Goal: Feedback & Contribution: Submit feedback/report problem

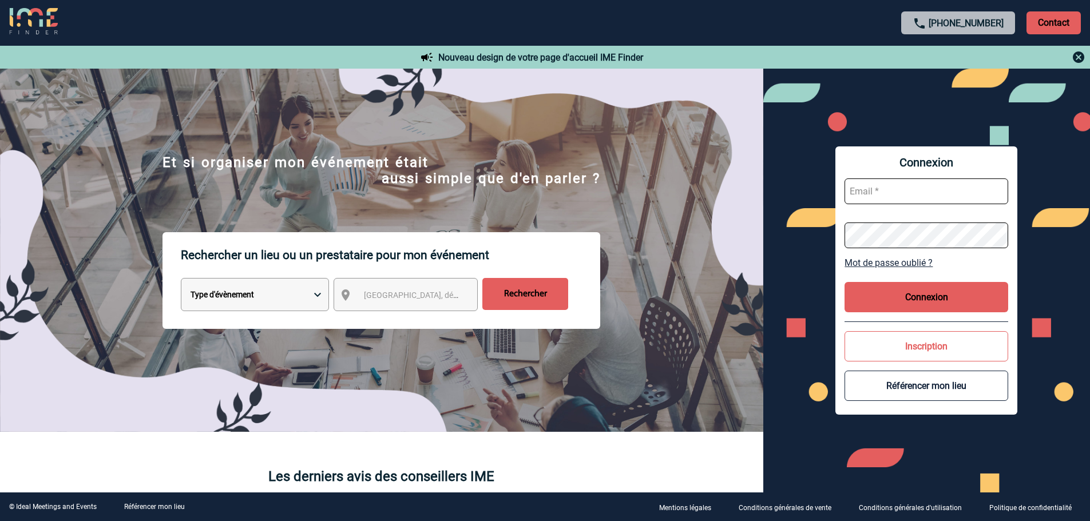
click at [879, 198] on input "text" at bounding box center [927, 192] width 164 height 26
type input "contact@numaterra.fr"
click at [885, 262] on link "Mot de passe oublié ?" at bounding box center [927, 263] width 164 height 11
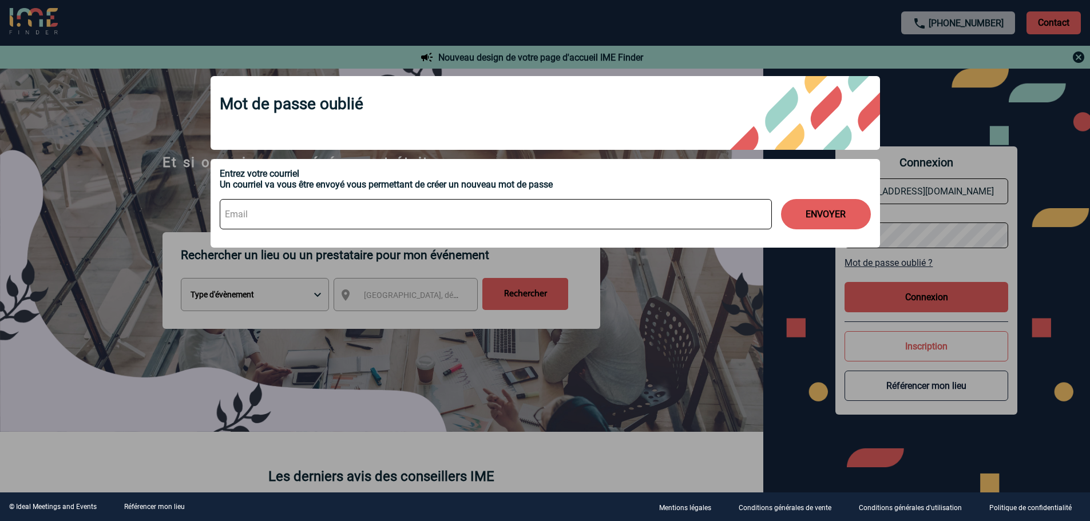
click at [310, 215] on input at bounding box center [496, 214] width 552 height 30
type input "contact@numaterra.fr"
click at [801, 210] on button "ENVOYER" at bounding box center [826, 214] width 90 height 30
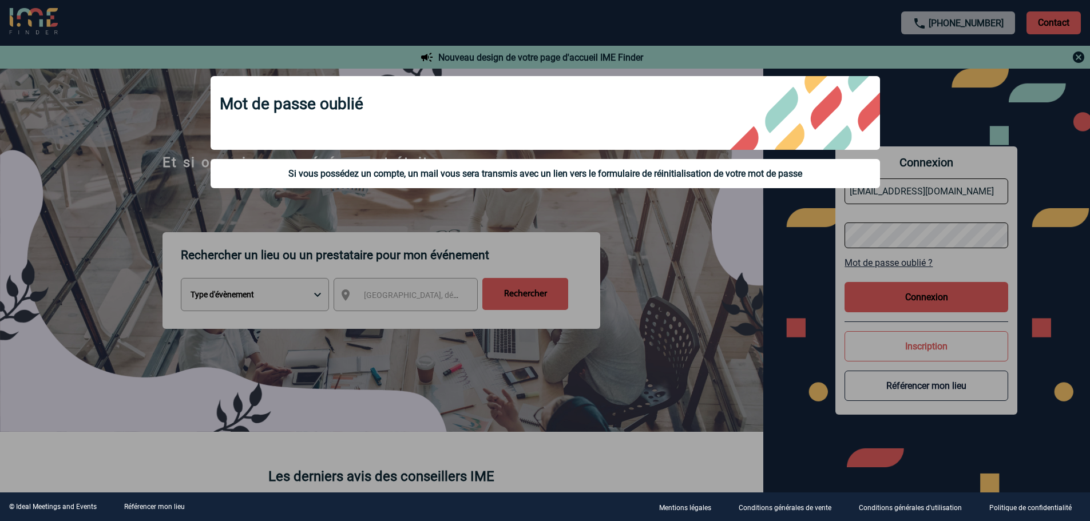
click at [770, 233] on div at bounding box center [545, 260] width 1090 height 521
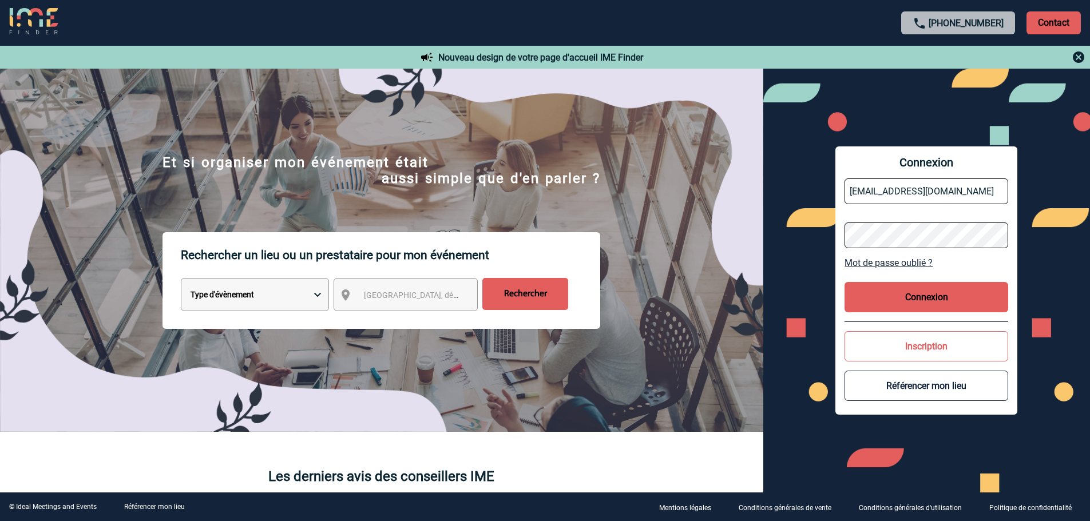
click at [933, 352] on button "Inscription" at bounding box center [927, 346] width 164 height 30
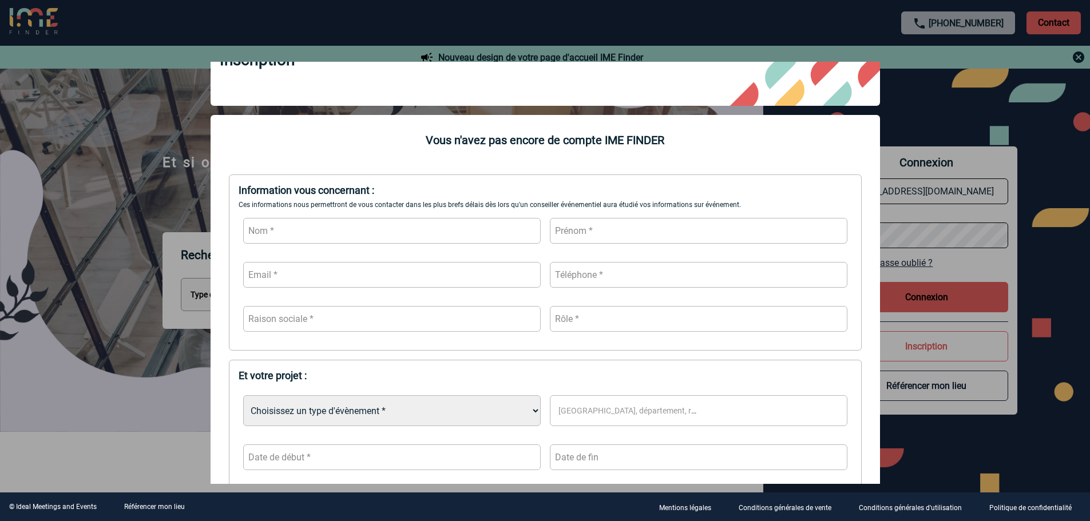
scroll to position [114, 0]
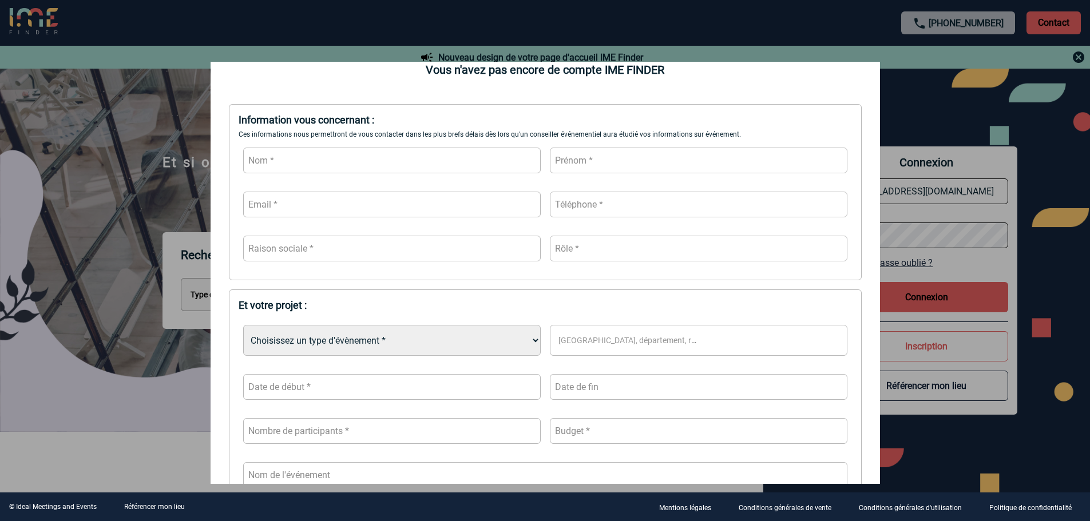
click at [420, 346] on select "Choisissez un type d'évènement * Séminaire avec nuitée Séminaire sans nuitée Re…" at bounding box center [392, 340] width 298 height 31
click at [414, 315] on div "Et votre projet : Choisissez un type d'évènement * Séminaire avec nuitée Sémina…" at bounding box center [545, 442] width 633 height 305
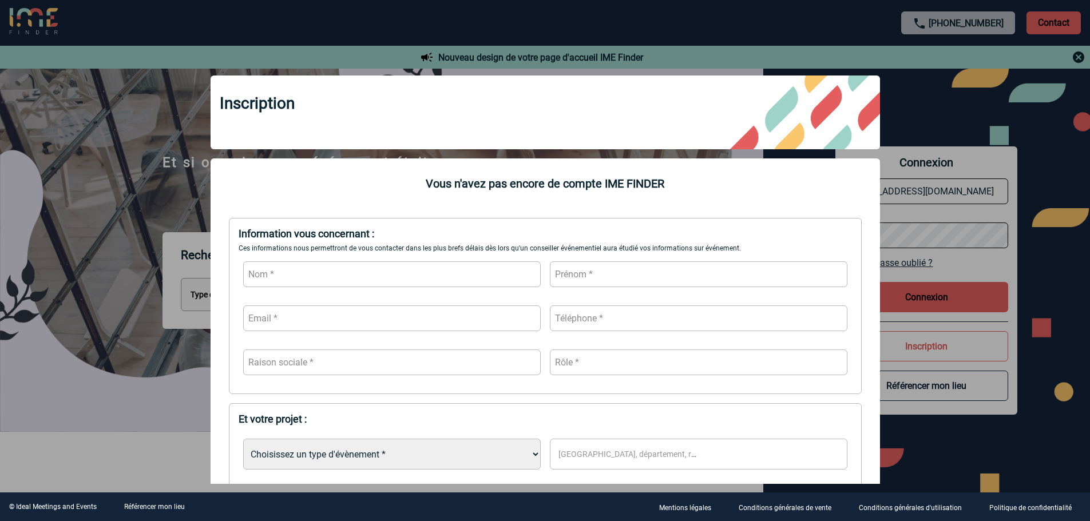
scroll to position [0, 0]
click at [1017, 113] on div at bounding box center [545, 260] width 1090 height 521
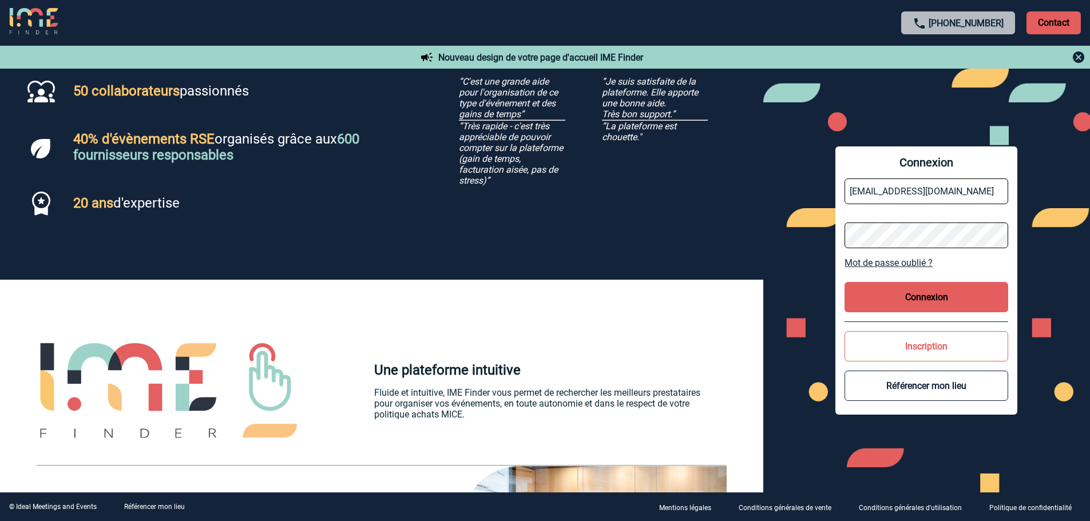
scroll to position [859, 0]
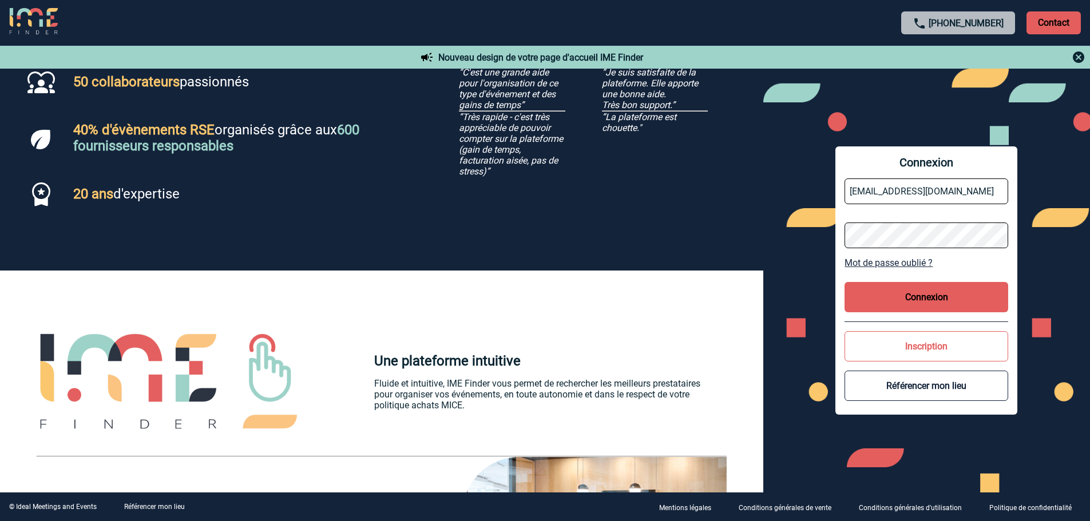
click at [1053, 22] on p "Contact" at bounding box center [1054, 22] width 54 height 23
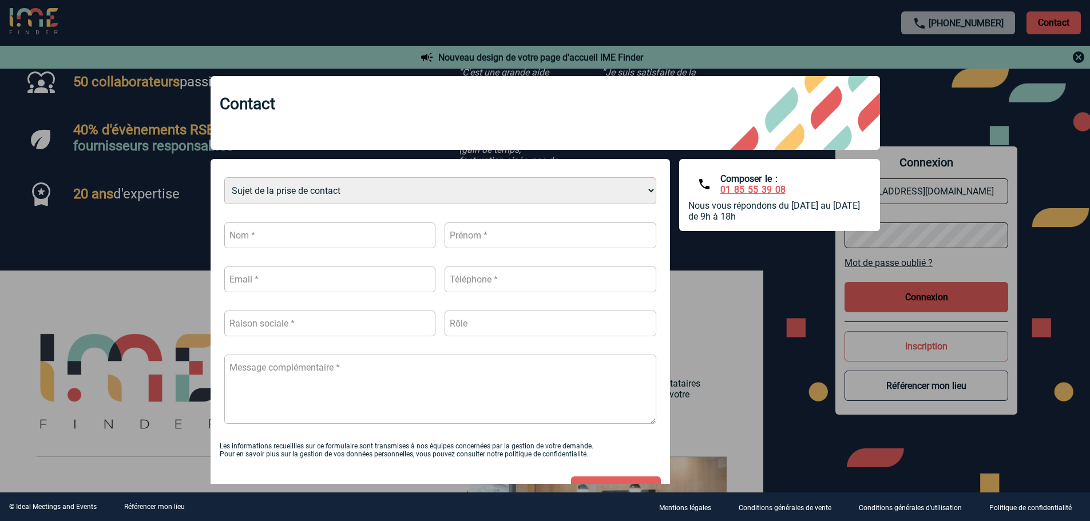
click at [365, 189] on select "Sujet de la prise de contact Je n’ai pas de compte J’ai besoin d’aide Je n’arri…" at bounding box center [440, 190] width 432 height 27
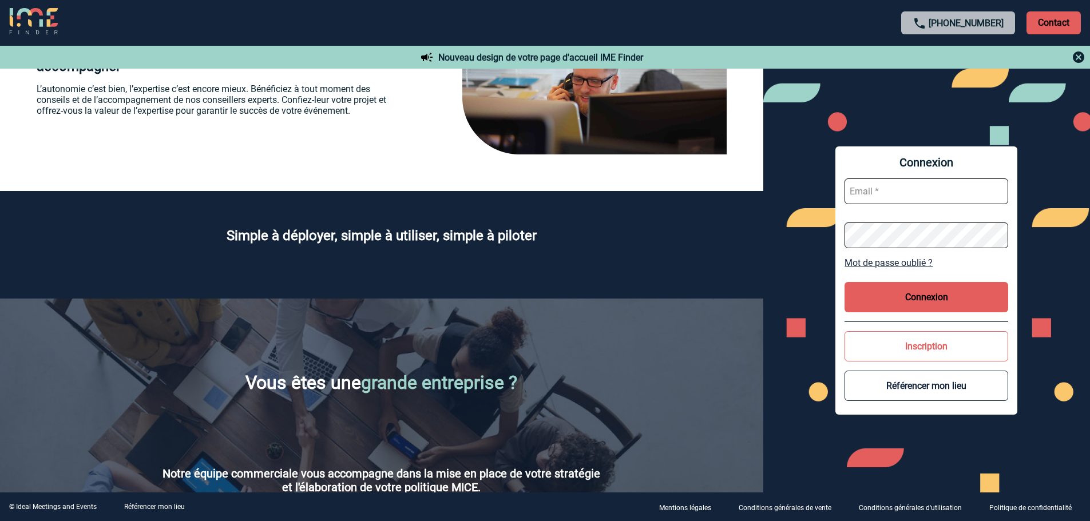
scroll to position [1764, 0]
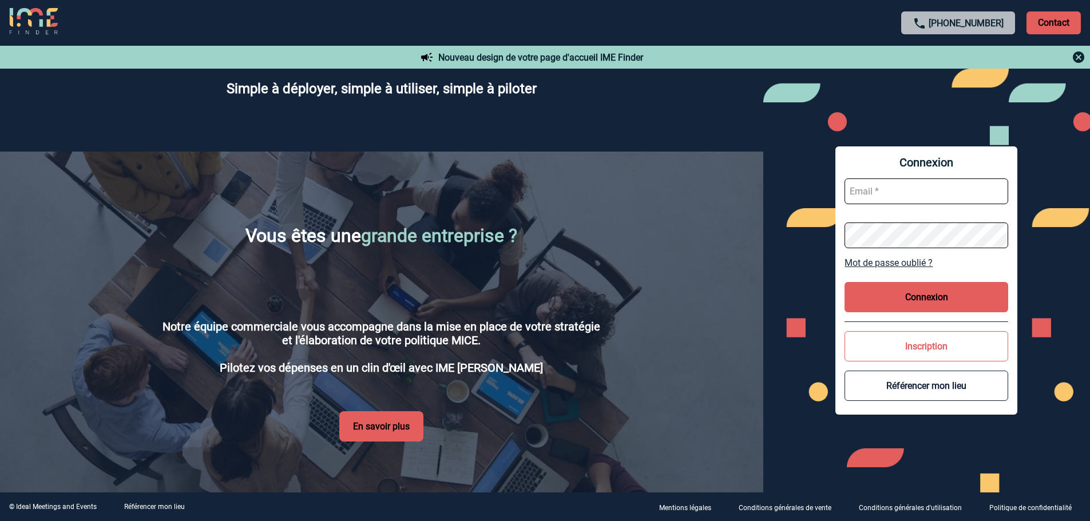
click at [402, 412] on button "En savoir plus" at bounding box center [381, 427] width 84 height 30
click at [403, 412] on button "En savoir plus" at bounding box center [381, 427] width 84 height 30
click at [402, 412] on button "En savoir plus" at bounding box center [381, 427] width 84 height 30
click at [1046, 13] on p "Contact" at bounding box center [1054, 22] width 54 height 23
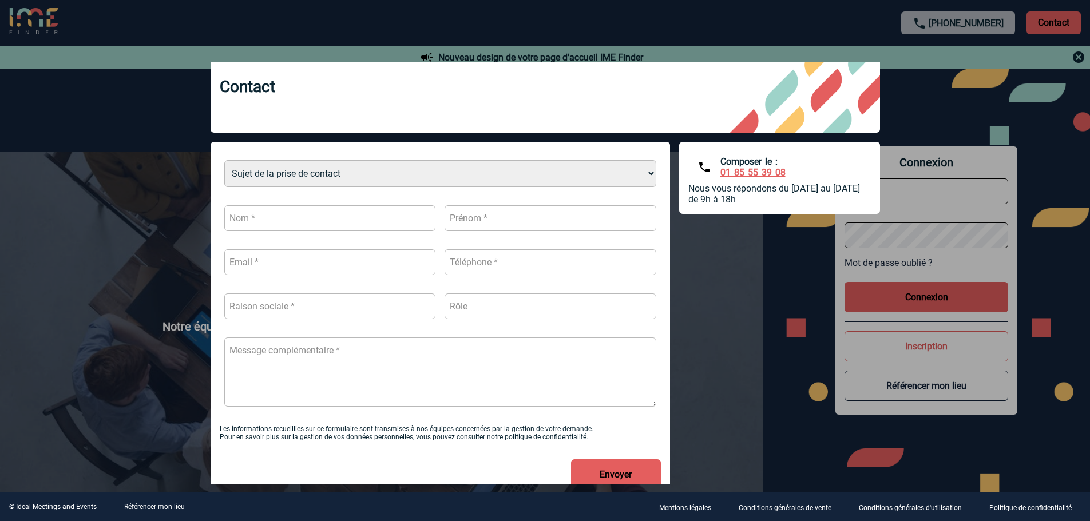
scroll to position [0, 0]
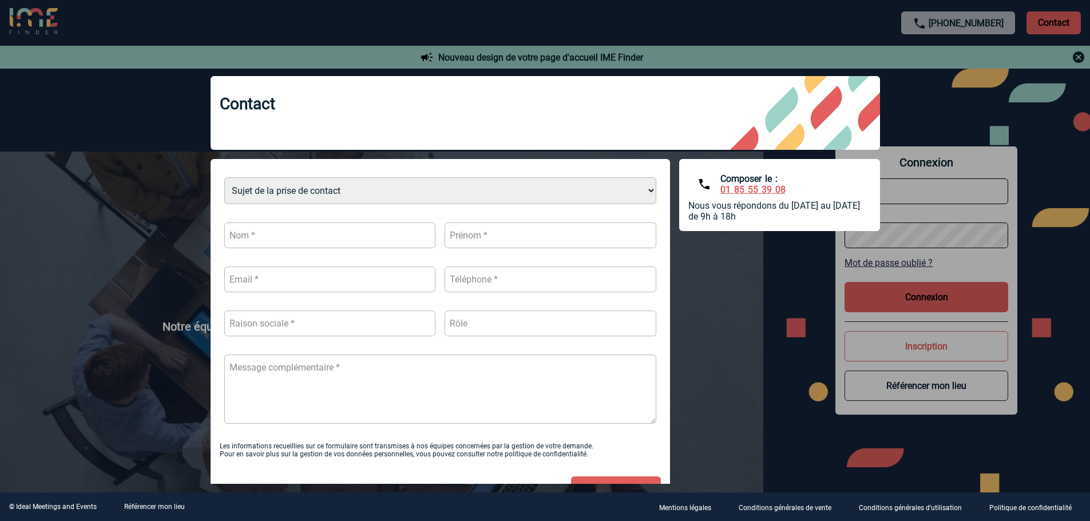
click at [362, 198] on select "Sujet de la prise de contact Je n’ai pas de compte J’ai besoin d’aide Je n’arri…" at bounding box center [440, 190] width 432 height 27
select select "5"
click at [224, 178] on select "Sujet de la prise de contact Je n’ai pas de compte J’ai besoin d’aide Je n’arri…" at bounding box center [440, 190] width 432 height 27
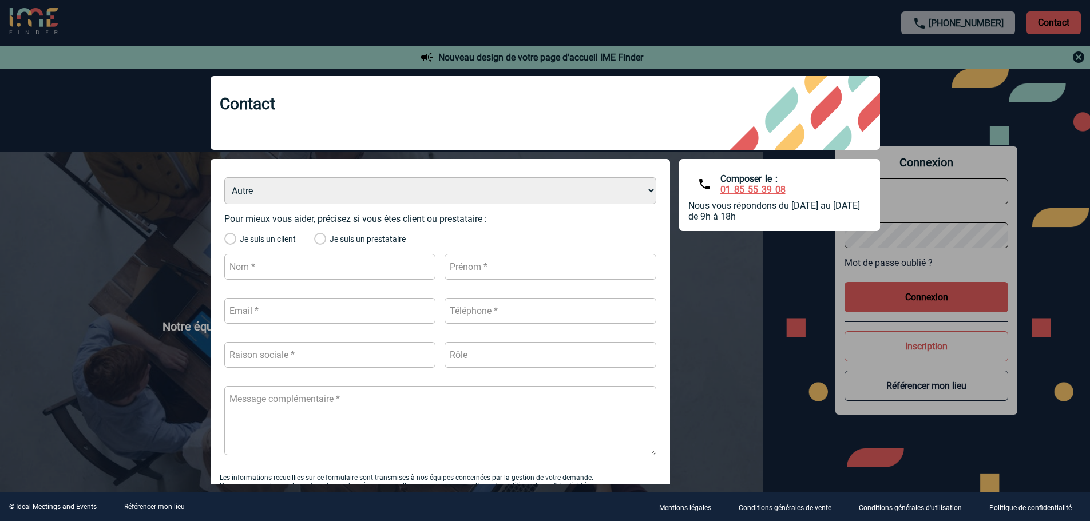
click at [332, 242] on label "Je suis un prestataire" at bounding box center [360, 240] width 92 height 10
click at [0, 0] on input "Je suis un prestataire" at bounding box center [0, 0] width 0 height 0
click at [288, 266] on input "text" at bounding box center [330, 267] width 212 height 26
type input "Morère"
type input "[PERSON_NAME]"
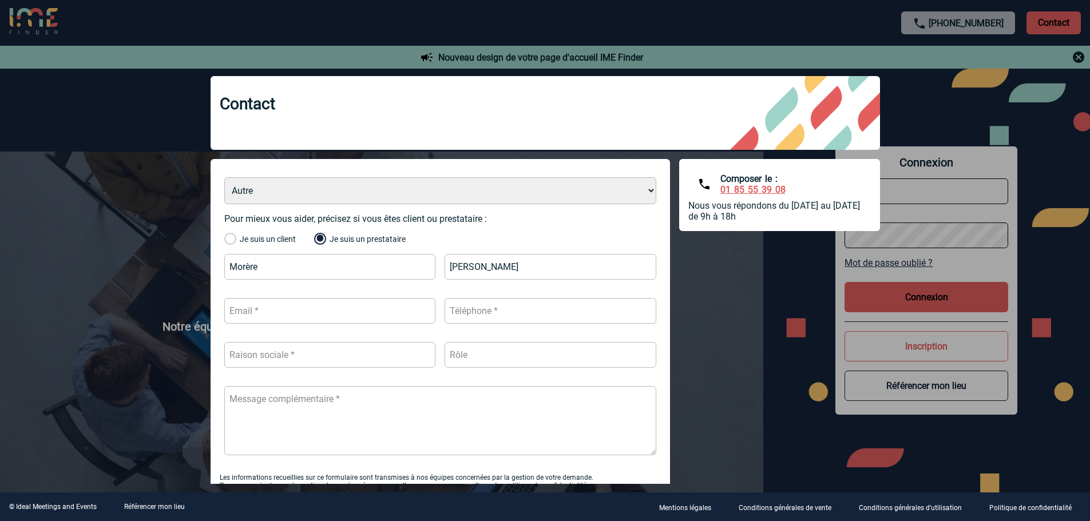
click at [238, 307] on input "text" at bounding box center [330, 311] width 212 height 26
type input "[PERSON_NAME][EMAIL_ADDRESS][DOMAIN_NAME]"
click at [445, 314] on input "text" at bounding box center [551, 311] width 212 height 26
type input "0749855860"
click at [361, 355] on input "text" at bounding box center [330, 355] width 212 height 26
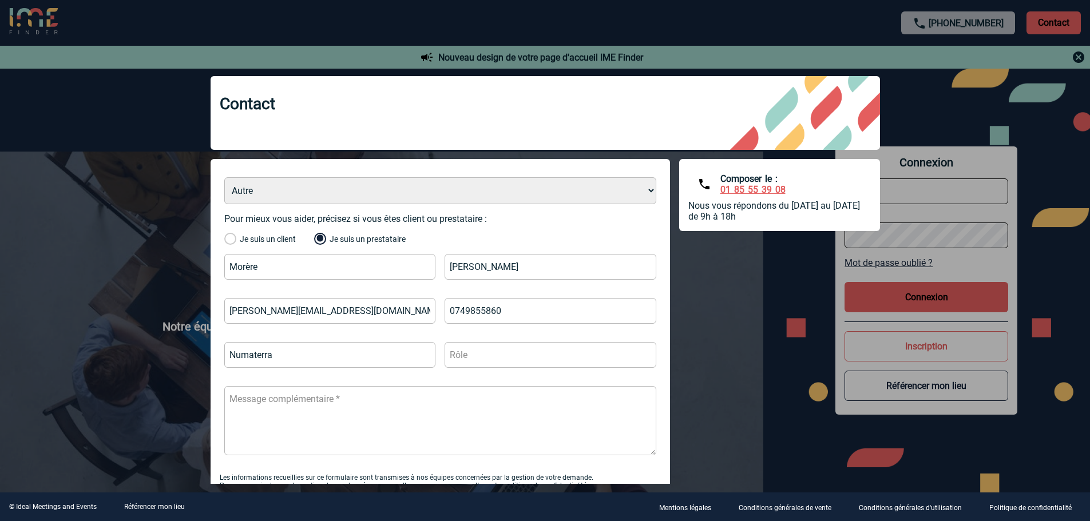
type input "Numaterra"
type input "cheffe de projets"
click at [341, 401] on textarea at bounding box center [440, 420] width 432 height 69
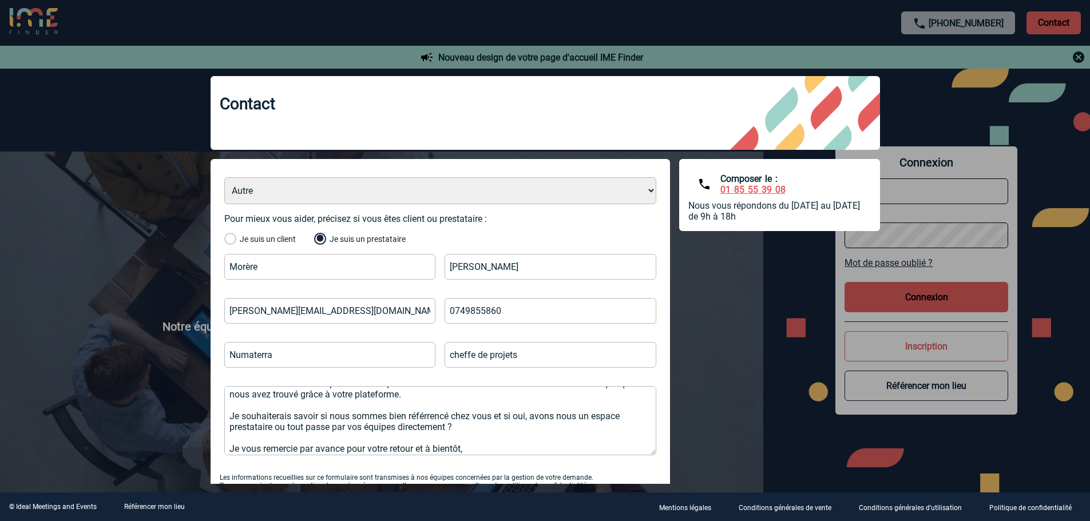
scroll to position [37, 0]
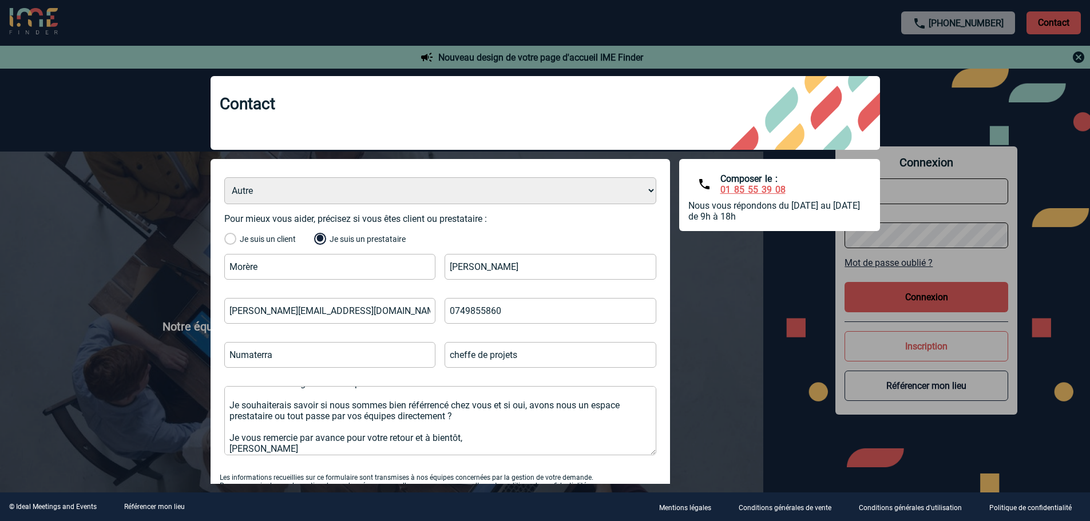
click at [422, 405] on textarea "Bonjour, Nous sommes intervenu pour un client pour son activité de cohésion et …" at bounding box center [440, 420] width 432 height 69
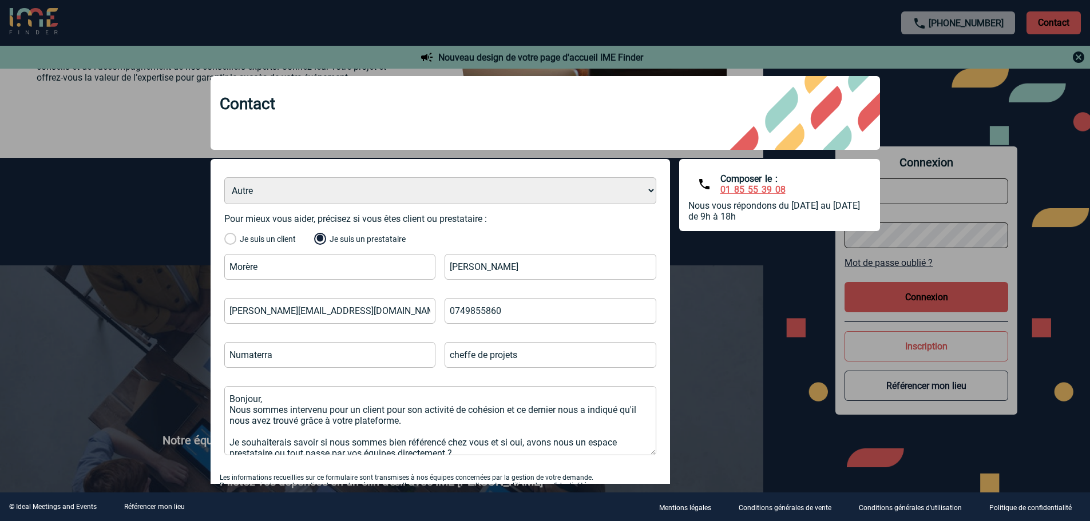
scroll to position [1650, 0]
click at [276, 395] on textarea "Bonjour, Nous sommes intervenu pour un client pour son activité de cohésion et …" at bounding box center [440, 420] width 432 height 69
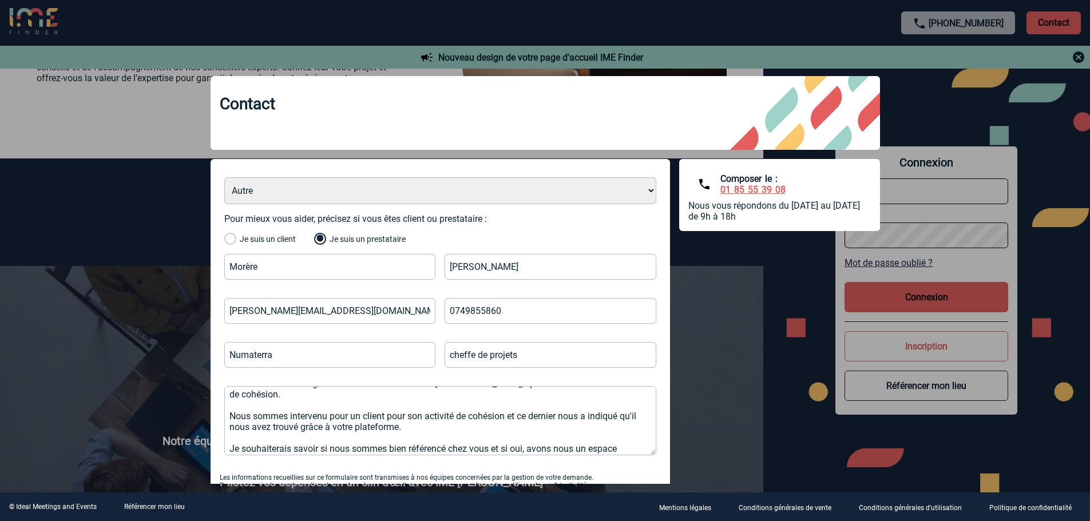
scroll to position [57, 0]
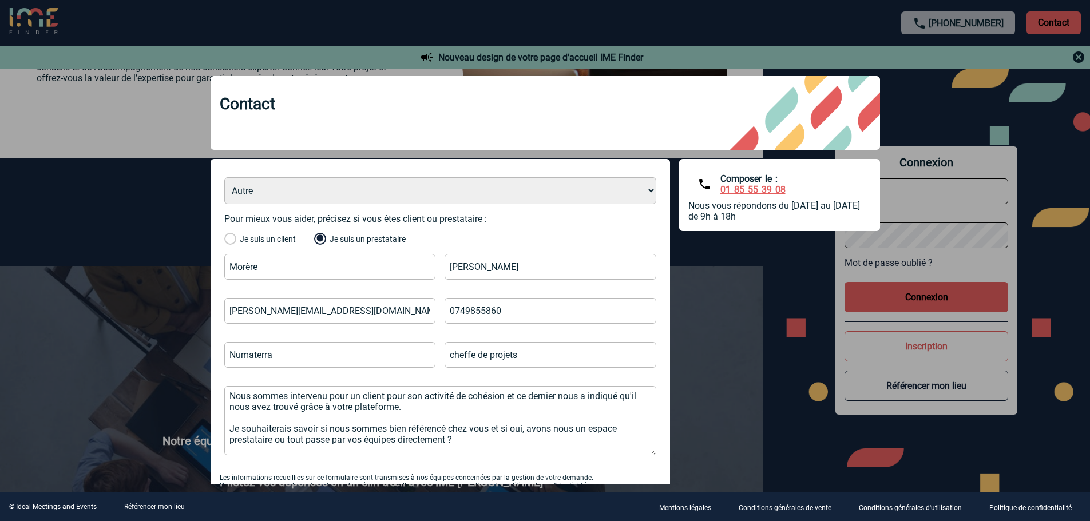
click at [330, 397] on textarea "Bonjour, Nous sommes une agence événementielle située à [GEOGRAPHIC_DATA], spéc…" at bounding box center [440, 420] width 432 height 69
click at [463, 410] on textarea "Bonjour, Nous sommes une agence événementielle située à [GEOGRAPHIC_DATA], spéc…" at bounding box center [440, 420] width 432 height 69
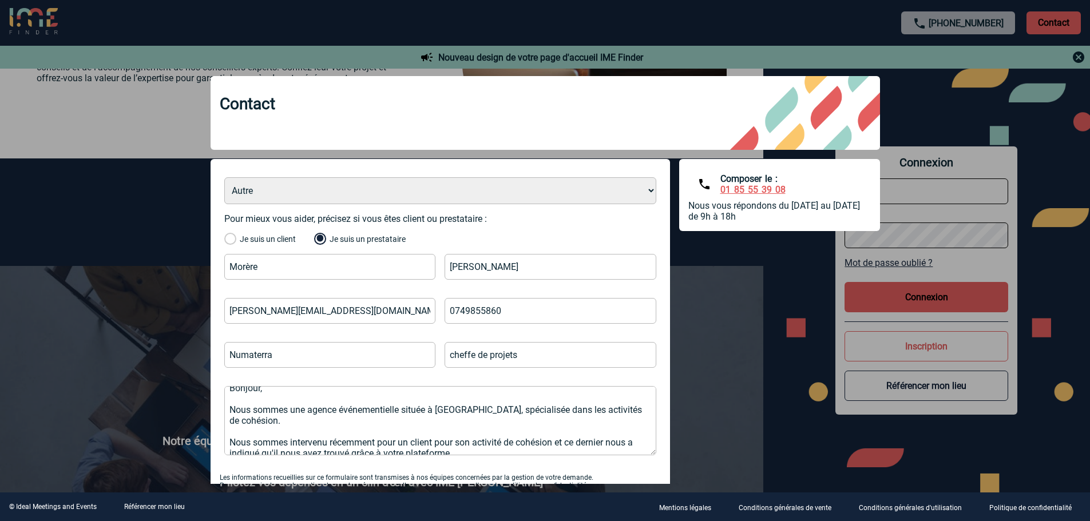
scroll to position [0, 0]
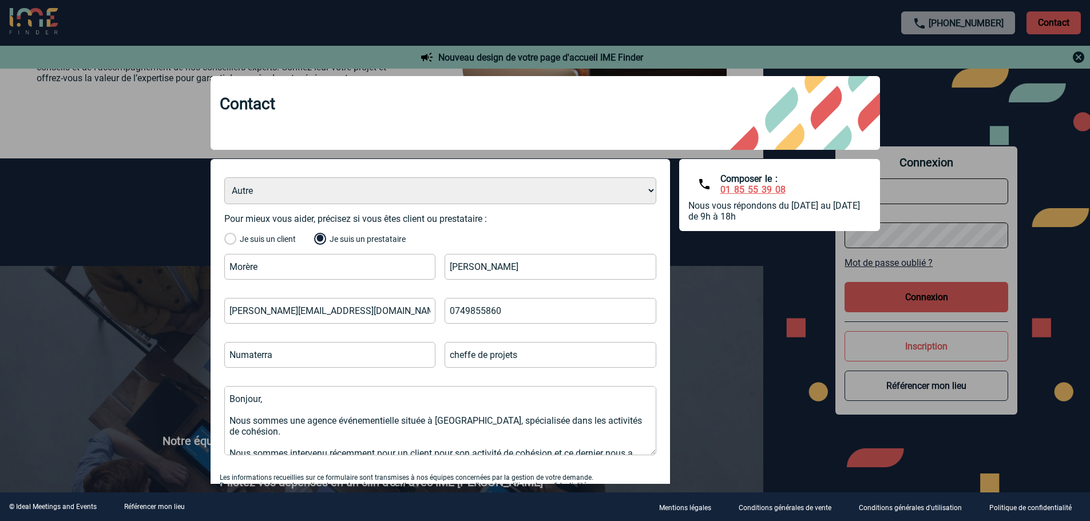
drag, startPoint x: 476, startPoint y: 444, endPoint x: 201, endPoint y: 383, distance: 281.4
click at [201, 383] on div "Contact Sujet de la prise de contact Je n’ai pas de compte J’ai besoin d’aide J…" at bounding box center [545, 273] width 698 height 422
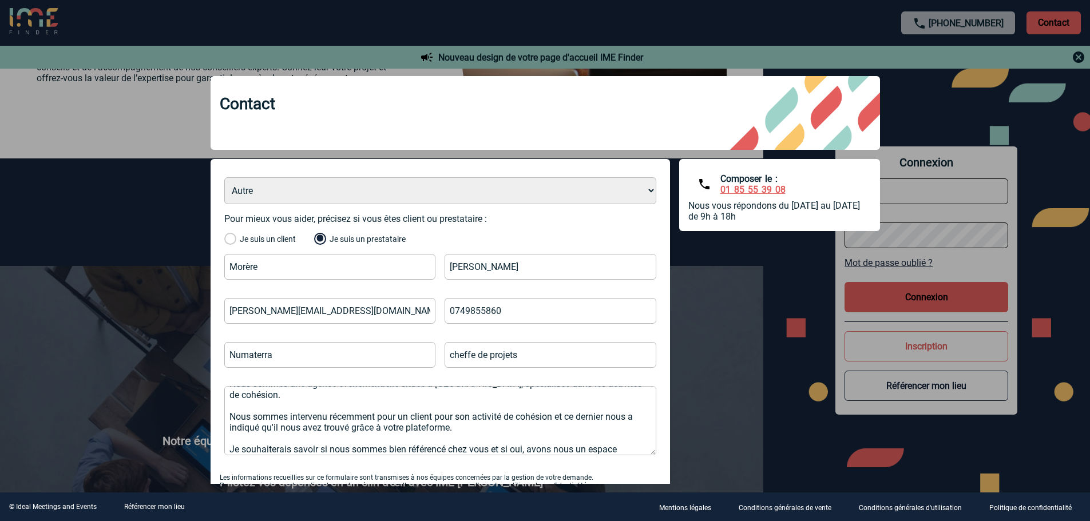
scroll to position [57, 0]
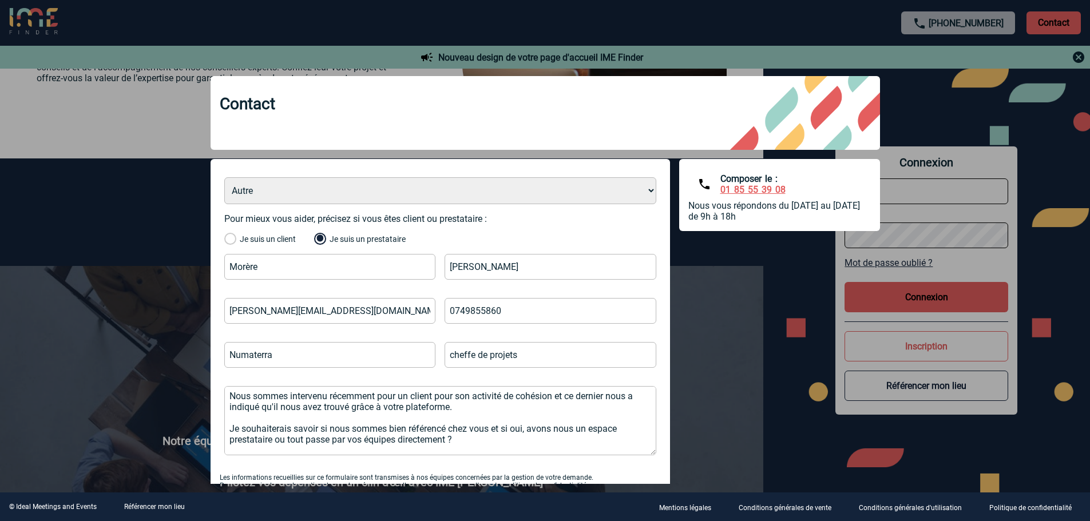
click at [323, 390] on textarea "Bonjour, Nous sommes une agence événementielle située à [GEOGRAPHIC_DATA], spéc…" at bounding box center [440, 420] width 432 height 69
click at [329, 395] on textarea "Bonjour, Nous sommes une agence événementielle située à [GEOGRAPHIC_DATA], spéc…" at bounding box center [440, 420] width 432 height 69
click at [353, 408] on textarea "Bonjour, Nous sommes une agence événementielle située à [GEOGRAPHIC_DATA], spéc…" at bounding box center [440, 420] width 432 height 69
click at [446, 427] on textarea "Bonjour, Nous sommes une agence événementielle située à [GEOGRAPHIC_DATA], spéc…" at bounding box center [440, 420] width 432 height 69
click at [561, 429] on textarea "Bonjour, Nous sommes une agence événementielle située à [GEOGRAPHIC_DATA], spéc…" at bounding box center [440, 420] width 432 height 69
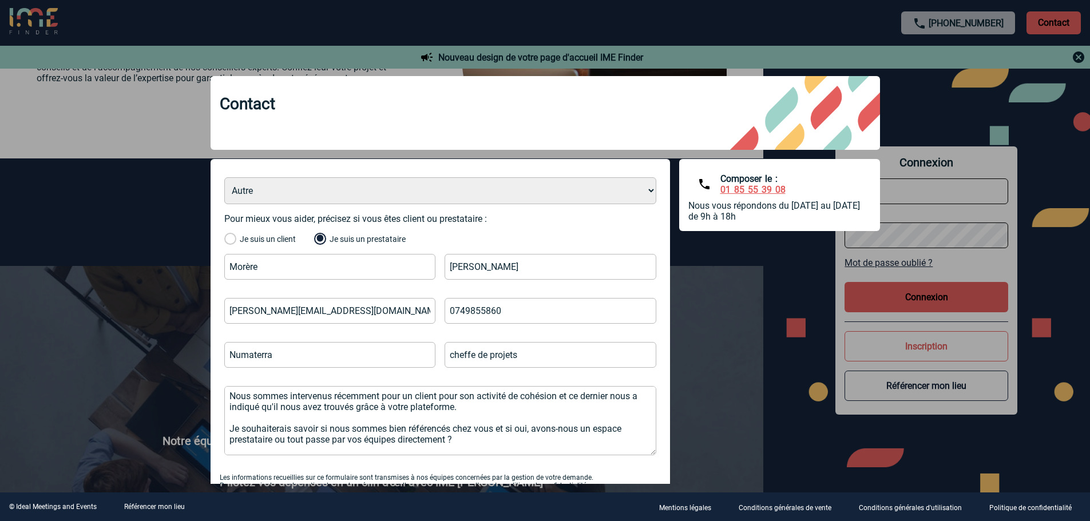
click at [486, 442] on textarea "Bonjour, Nous sommes une agence événementielle située à [GEOGRAPHIC_DATA], spéc…" at bounding box center [440, 420] width 432 height 69
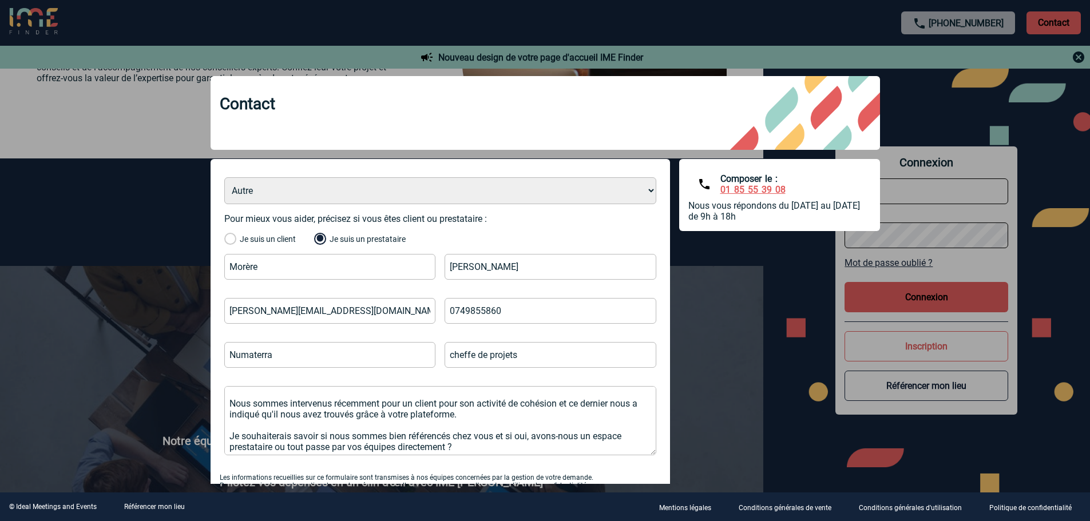
scroll to position [30, 0]
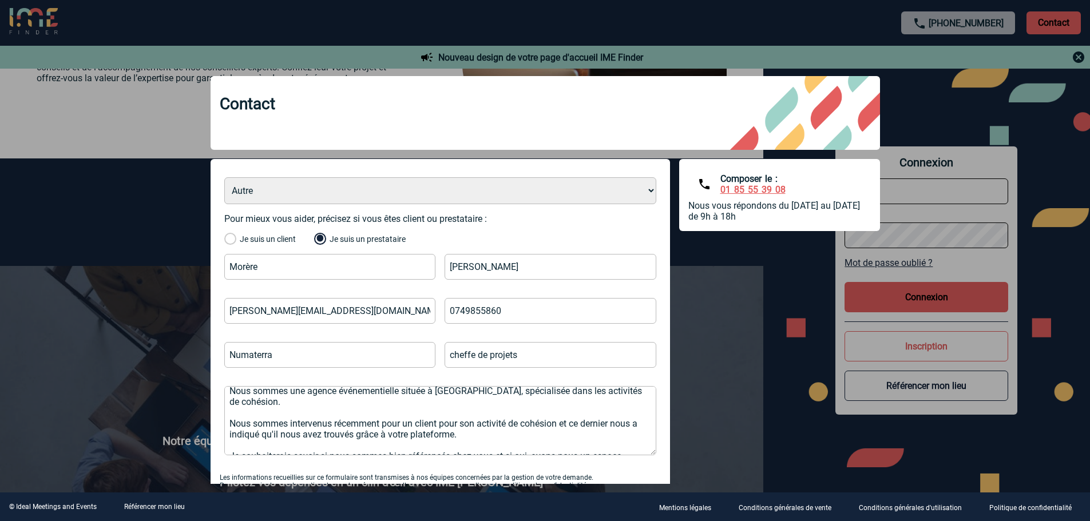
click at [327, 435] on textarea "Bonjour, Nous sommes une agence événementielle située à [GEOGRAPHIC_DATA], spéc…" at bounding box center [440, 420] width 432 height 69
click at [357, 440] on textarea "Bonjour, Nous sommes une agence événementielle située à [GEOGRAPHIC_DATA], spéc…" at bounding box center [440, 420] width 432 height 69
type textarea "Bonjour, Nous sommes une agence événementielle située à [GEOGRAPHIC_DATA], spéc…"
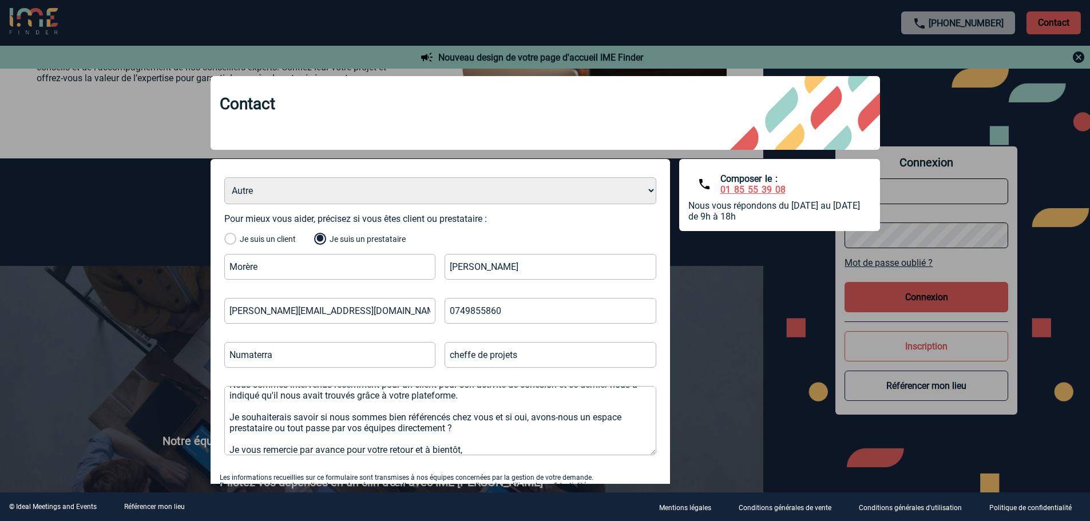
scroll to position [87, 0]
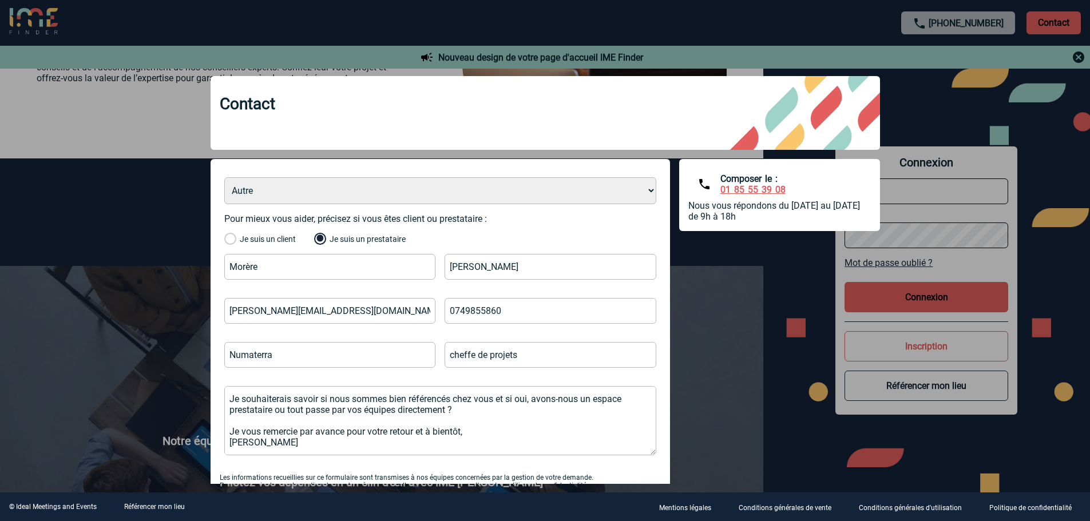
click at [328, 445] on textarea "Bonjour, Nous sommes une agence événementielle située à [GEOGRAPHIC_DATA], spéc…" at bounding box center [440, 420] width 432 height 69
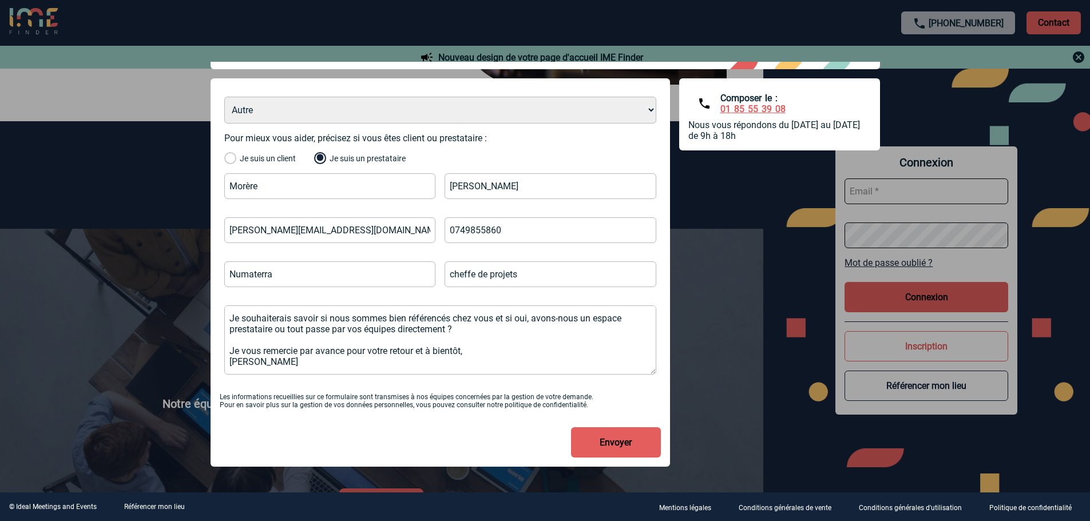
scroll to position [1707, 0]
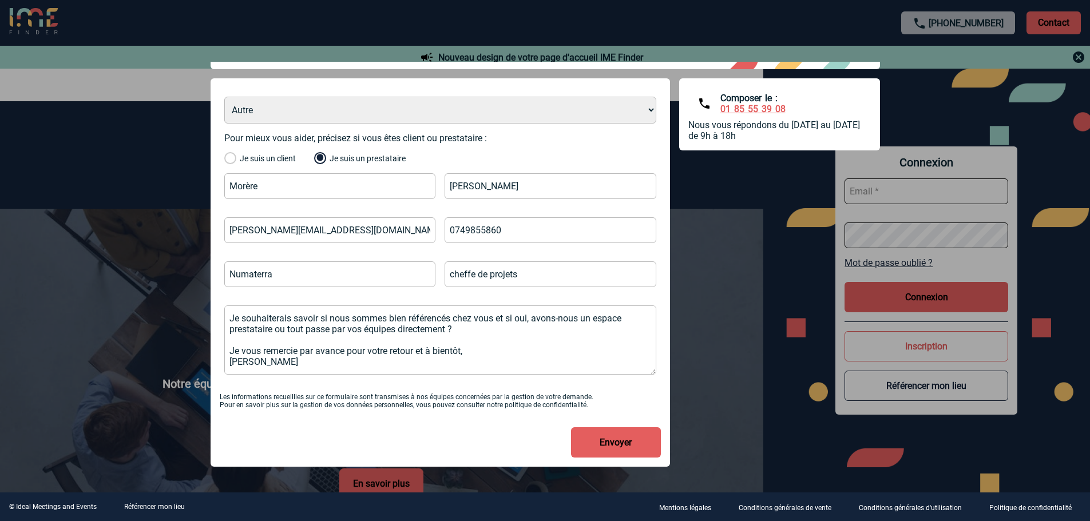
click at [604, 450] on button "Envoyer" at bounding box center [616, 443] width 90 height 30
